Goal: Transaction & Acquisition: Subscribe to service/newsletter

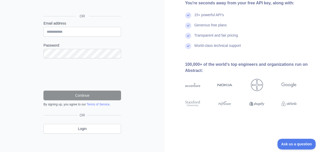
scroll to position [57, 0]
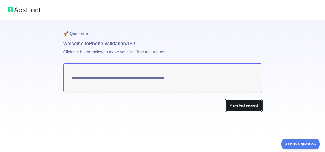
click at [238, 105] on button "Make test request" at bounding box center [244, 105] width 36 height 12
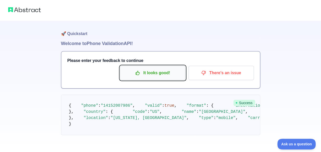
click at [149, 74] on p "It looks good!" at bounding box center [153, 73] width 58 height 9
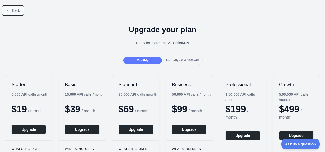
click at [14, 12] on span "Back" at bounding box center [16, 10] width 8 height 4
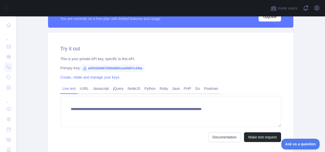
scroll to position [199, 0]
